Goal: Task Accomplishment & Management: Manage account settings

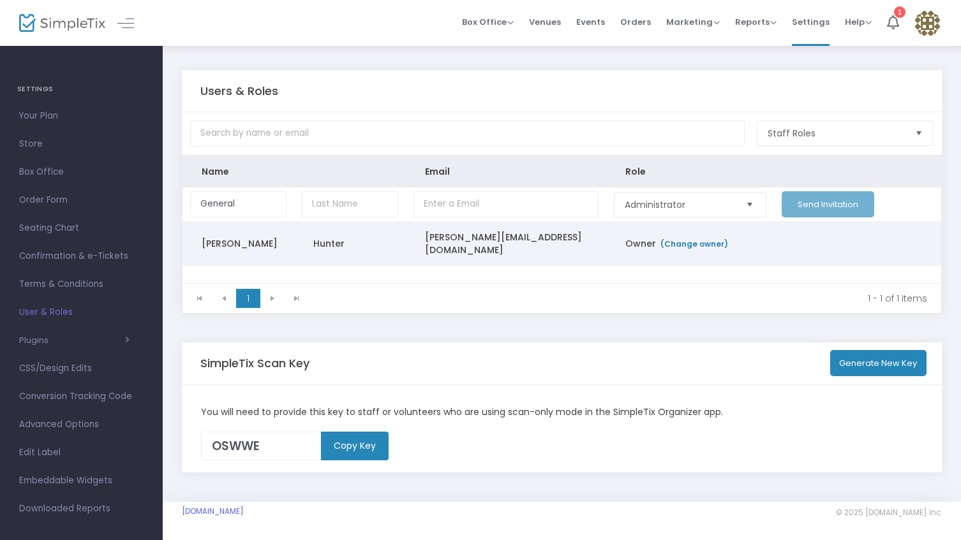
type input "General"
type input "S"
type input "Staff"
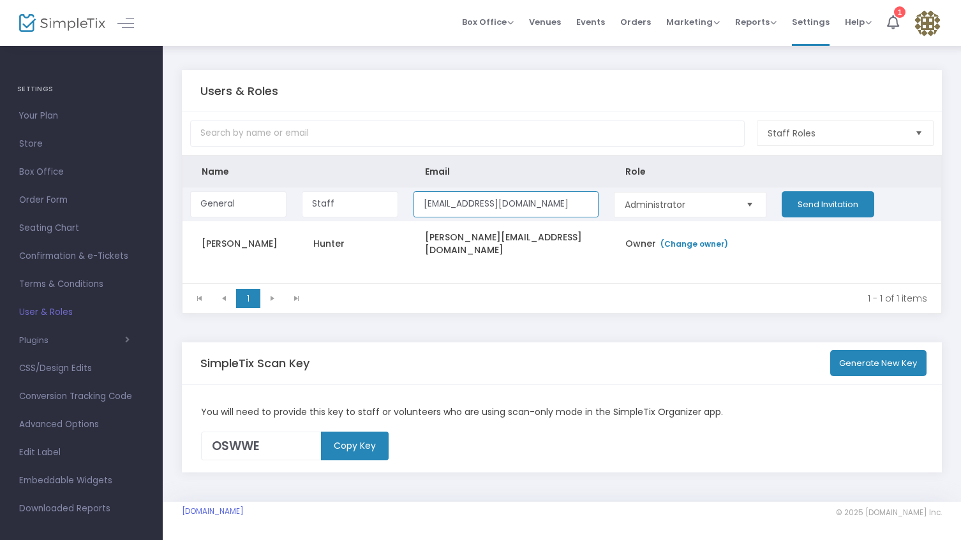
type input "[EMAIL_ADDRESS][DOMAIN_NAME]"
click at [717, 211] on span "Administrator" at bounding box center [680, 204] width 110 height 13
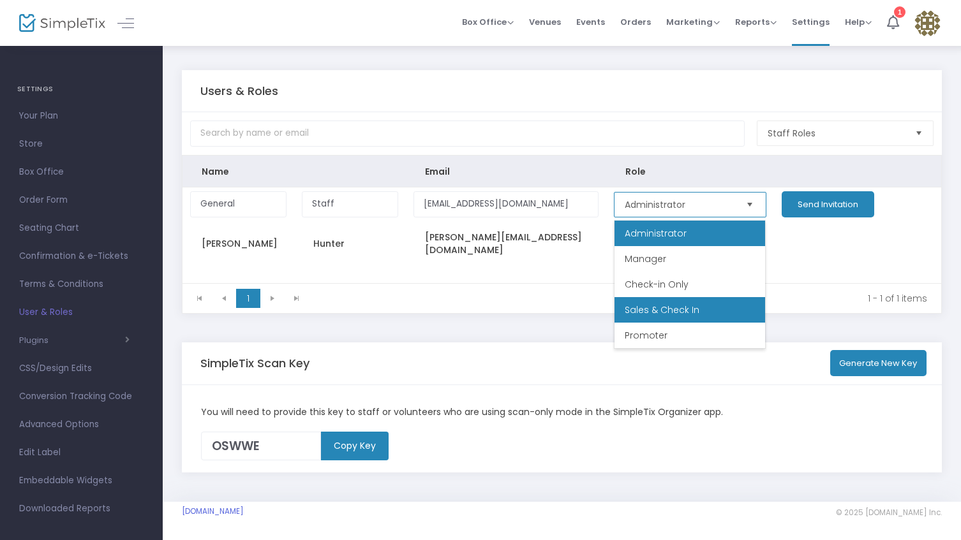
click at [688, 309] on span "Sales & Check In" at bounding box center [662, 310] width 75 height 13
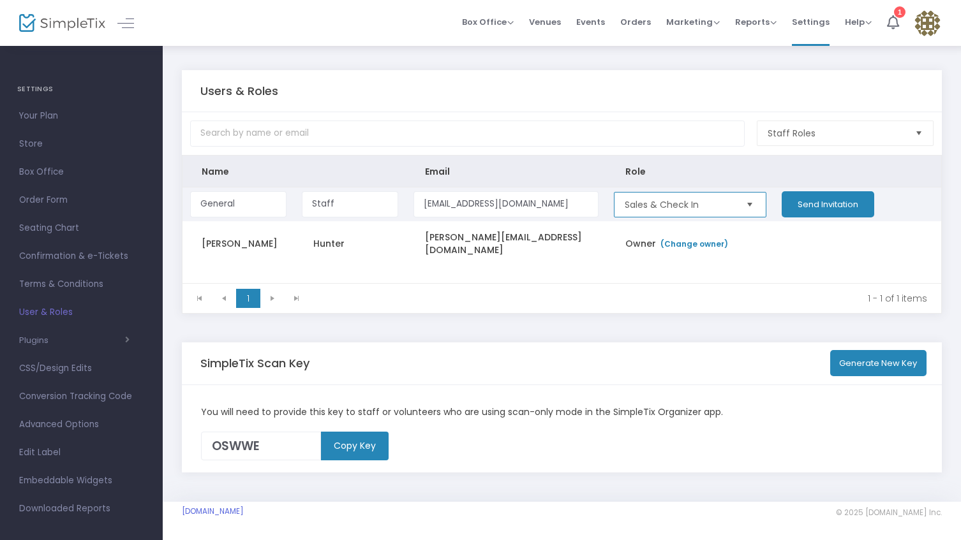
click at [751, 207] on span "Select" at bounding box center [749, 204] width 21 height 21
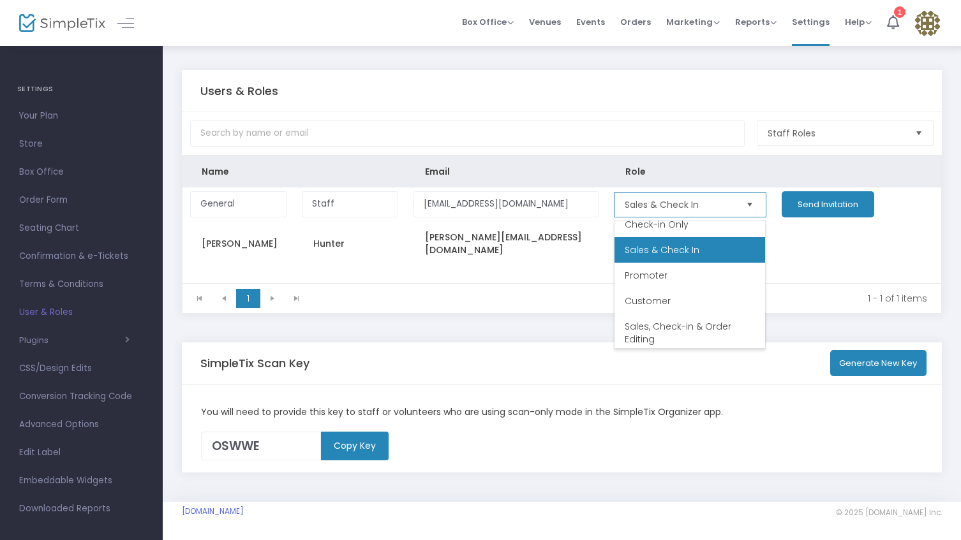
scroll to position [64, 0]
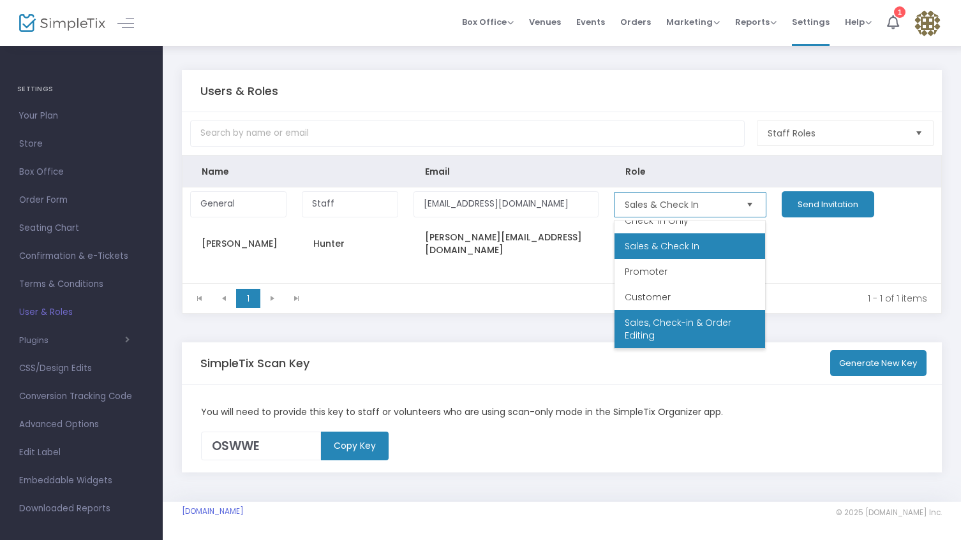
click at [686, 332] on span "Sales, Check-in & Order Editing" at bounding box center [690, 329] width 130 height 26
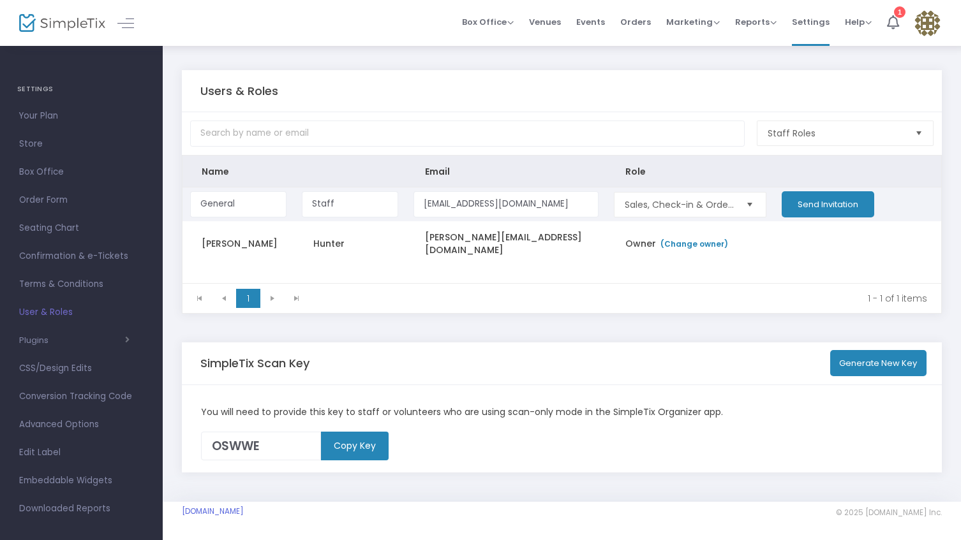
click at [835, 208] on button "Send Invitation" at bounding box center [828, 204] width 93 height 26
